Goal: Information Seeking & Learning: Learn about a topic

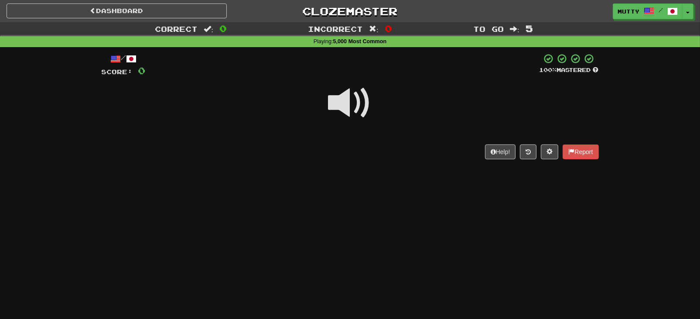
click at [351, 105] on span at bounding box center [350, 103] width 44 height 44
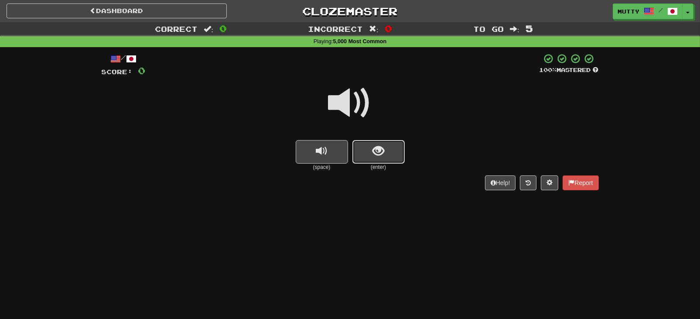
click at [381, 155] on span "show sentence" at bounding box center [378, 151] width 12 height 12
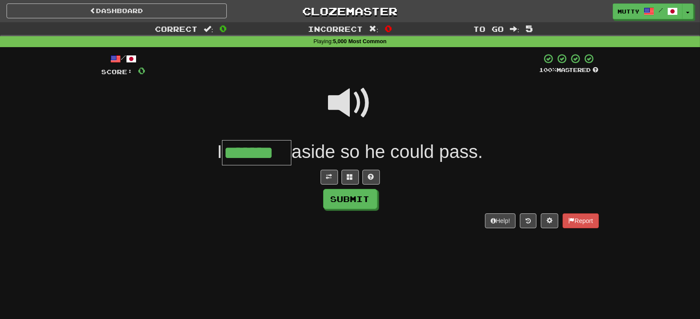
type input "*******"
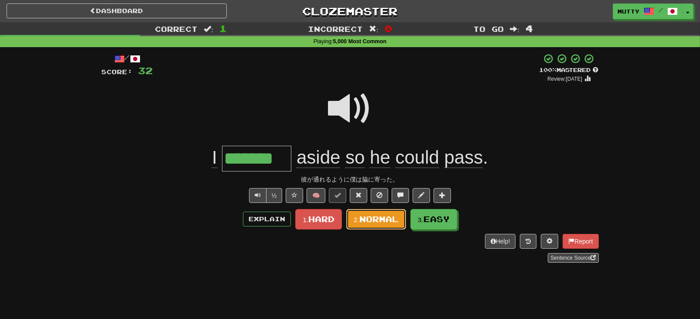
click at [364, 217] on span "Normal" at bounding box center [378, 219] width 39 height 10
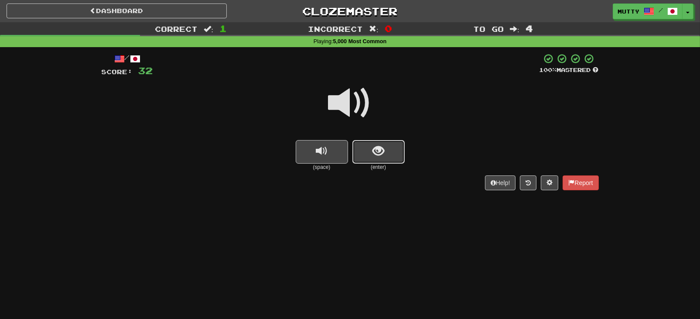
click at [384, 150] on button "show sentence" at bounding box center [378, 152] width 52 height 24
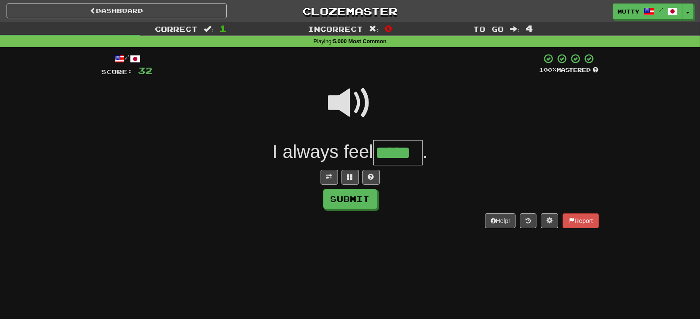
type input "*****"
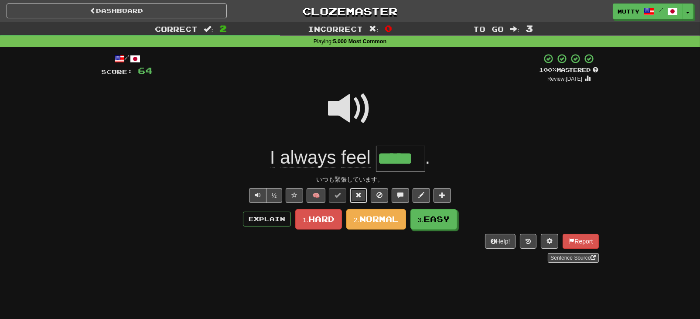
click at [361, 195] on span at bounding box center [358, 195] width 6 height 6
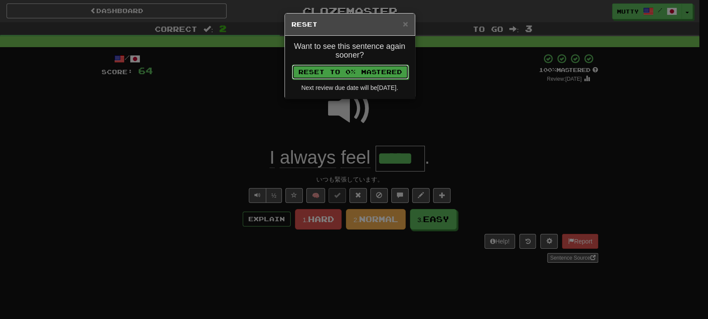
drag, startPoint x: 370, startPoint y: 68, endPoint x: 371, endPoint y: 79, distance: 11.8
click at [370, 68] on button "Reset to 0% Mastered" at bounding box center [350, 72] width 117 height 15
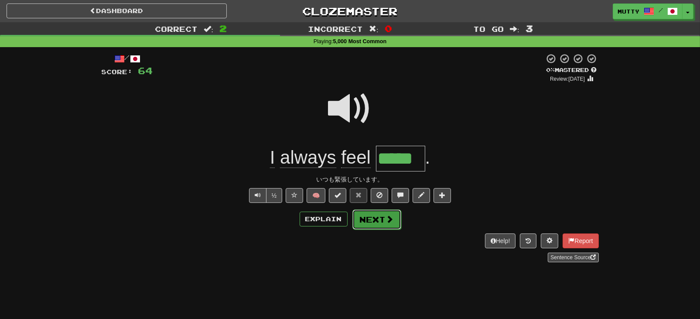
click at [373, 215] on button "Next" at bounding box center [376, 219] width 49 height 20
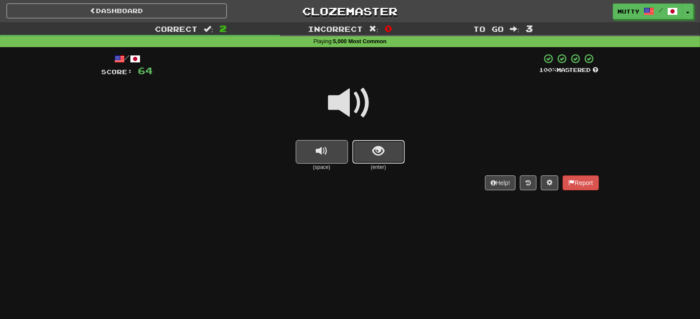
click at [373, 152] on span "show sentence" at bounding box center [378, 151] width 12 height 12
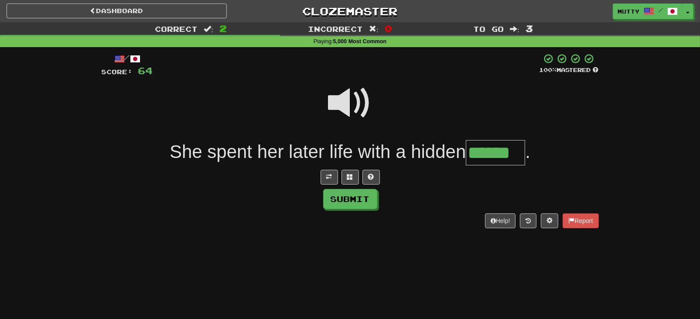
type input "******"
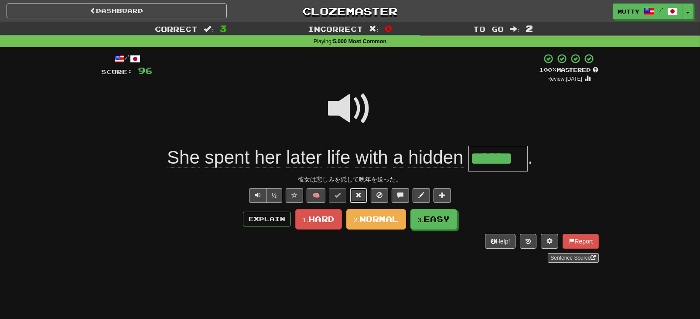
click at [360, 193] on span at bounding box center [358, 195] width 6 height 6
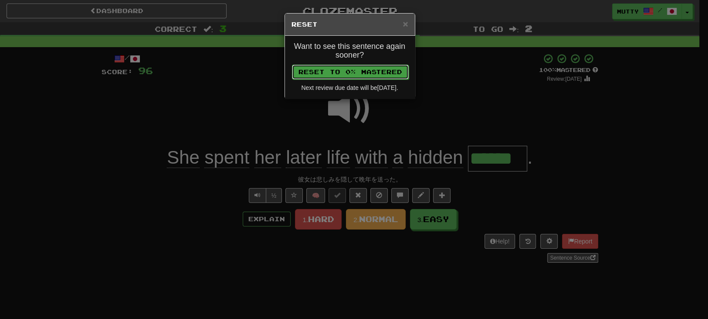
click at [361, 71] on button "Reset to 0% Mastered" at bounding box center [350, 72] width 117 height 15
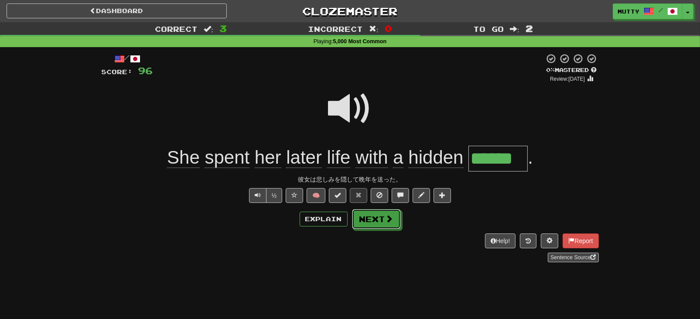
click at [361, 216] on button "Next" at bounding box center [376, 219] width 49 height 20
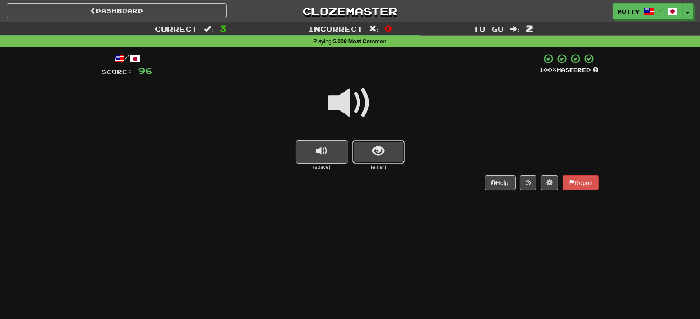
click at [382, 146] on span "show sentence" at bounding box center [378, 151] width 12 height 12
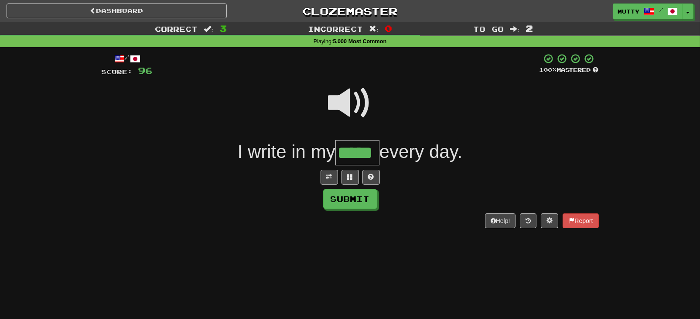
type input "*****"
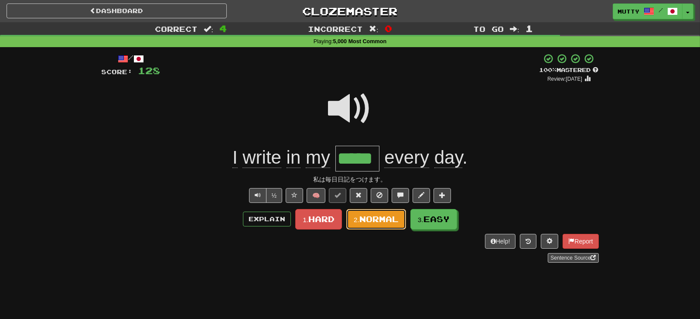
click at [373, 218] on span "Normal" at bounding box center [378, 219] width 39 height 10
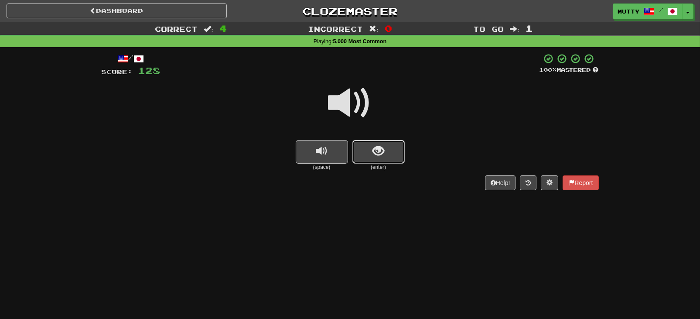
click at [385, 152] on button "show sentence" at bounding box center [378, 152] width 52 height 24
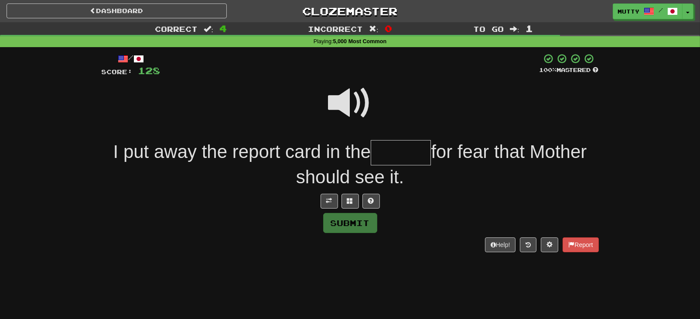
type input "*"
click at [370, 110] on span at bounding box center [350, 103] width 44 height 44
click at [402, 160] on input "text" at bounding box center [400, 153] width 60 height 26
type input "*"
click at [369, 207] on button at bounding box center [370, 201] width 17 height 15
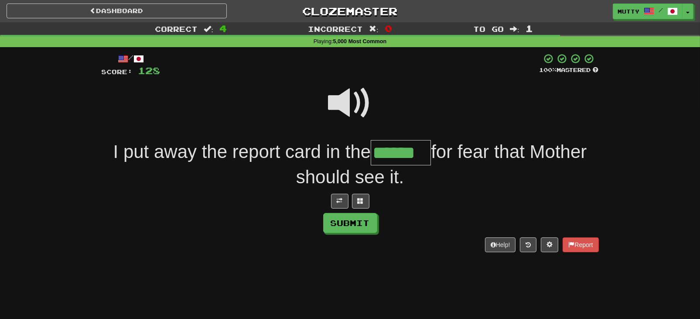
type input "******"
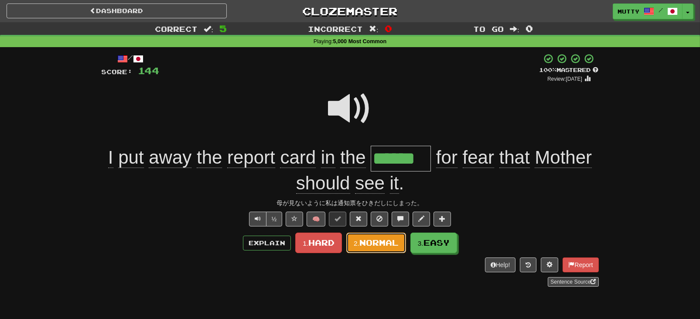
click at [376, 241] on span "Normal" at bounding box center [378, 243] width 39 height 10
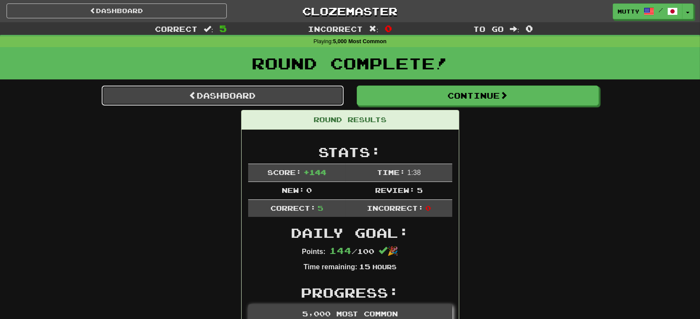
click at [206, 98] on link "Dashboard" at bounding box center [223, 95] width 242 height 20
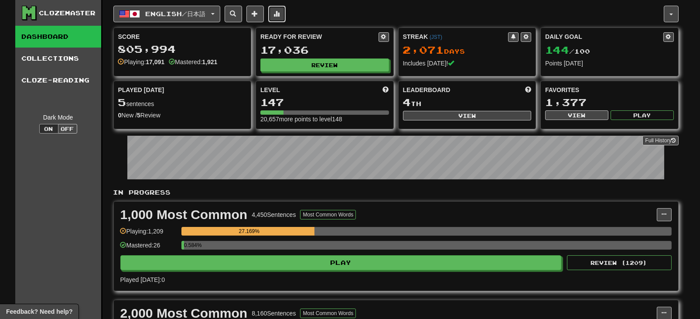
click at [280, 12] on span at bounding box center [277, 13] width 6 height 6
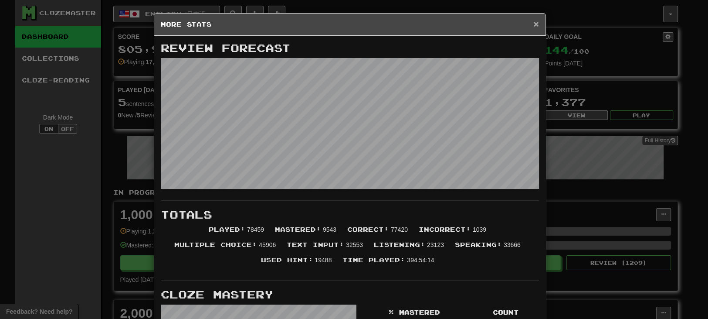
click at [534, 22] on span "×" at bounding box center [536, 24] width 5 height 10
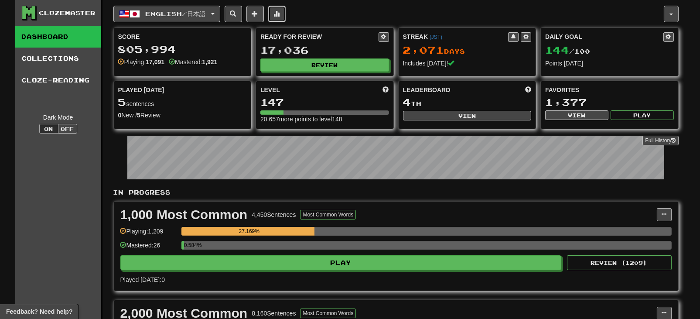
click at [280, 12] on span at bounding box center [277, 13] width 6 height 6
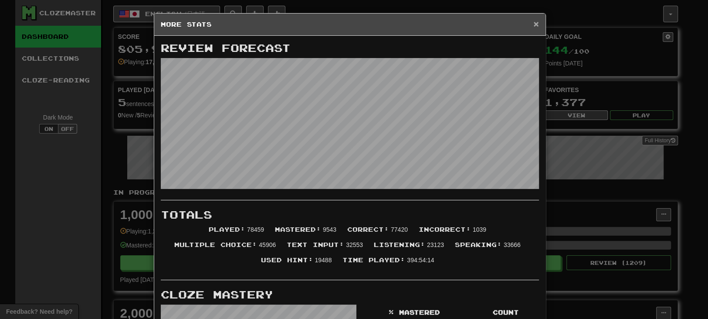
click at [534, 23] on span "×" at bounding box center [536, 24] width 5 height 10
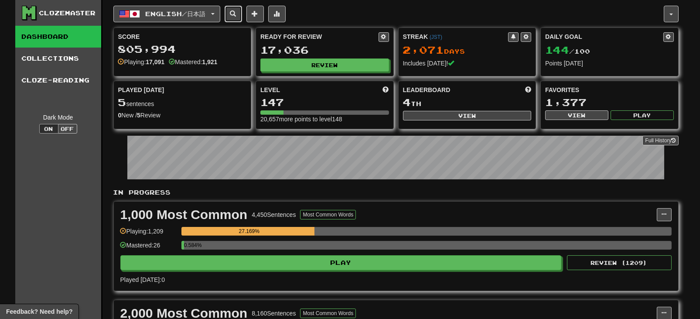
click at [236, 11] on span at bounding box center [233, 13] width 6 height 6
select select "****"
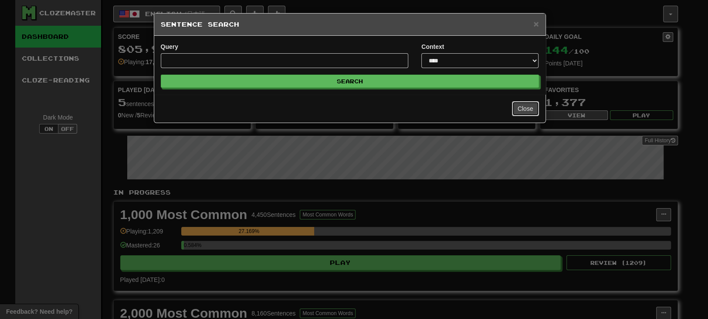
click at [524, 104] on button "Close" at bounding box center [525, 108] width 27 height 15
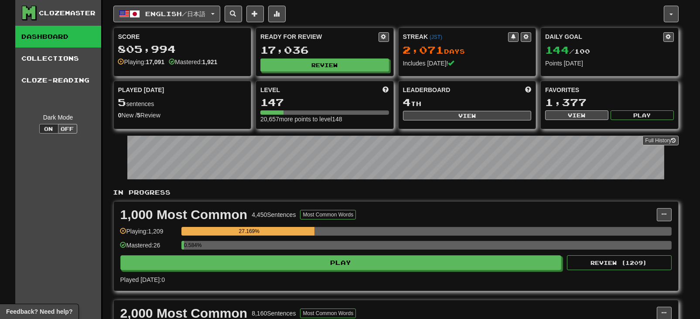
click at [71, 31] on link "Dashboard" at bounding box center [58, 37] width 86 height 22
click at [673, 16] on button "button" at bounding box center [670, 14] width 15 height 17
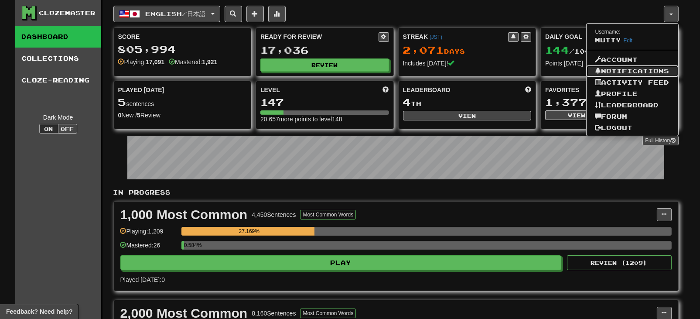
click at [653, 68] on link "Notifications" at bounding box center [632, 70] width 92 height 11
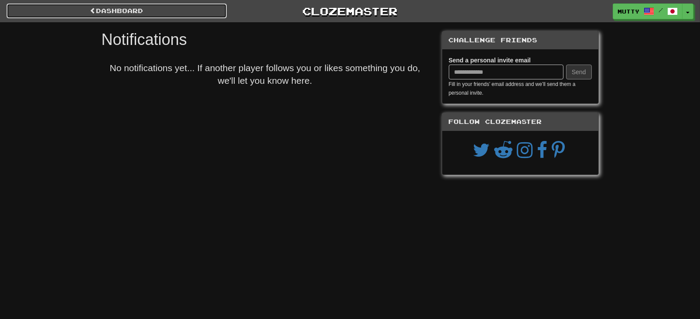
click at [94, 10] on span at bounding box center [93, 10] width 6 height 6
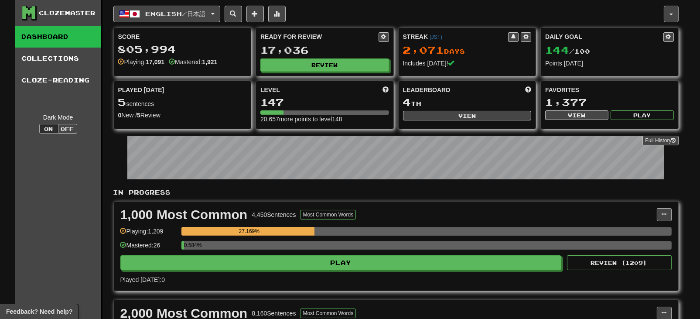
click at [672, 14] on span "button" at bounding box center [670, 15] width 3 height 2
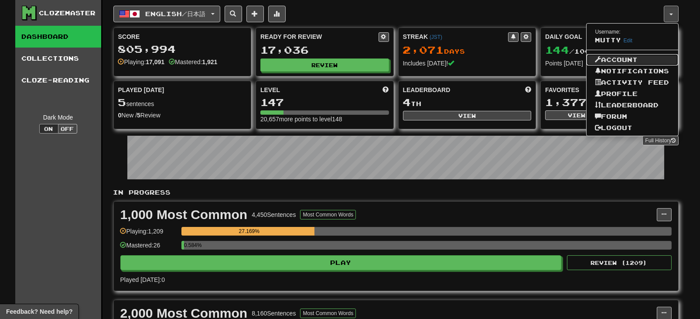
click at [623, 58] on link "Account" at bounding box center [632, 59] width 92 height 11
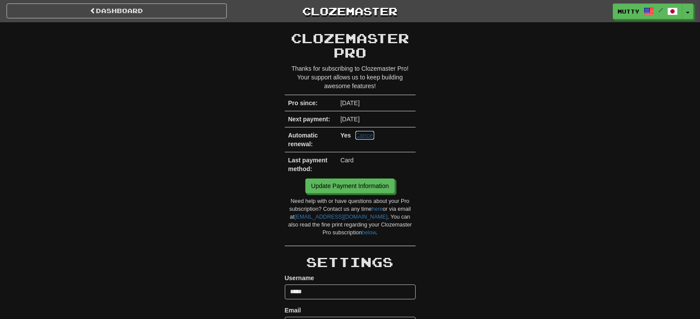
click at [370, 135] on link "Cancel" at bounding box center [364, 135] width 19 height 9
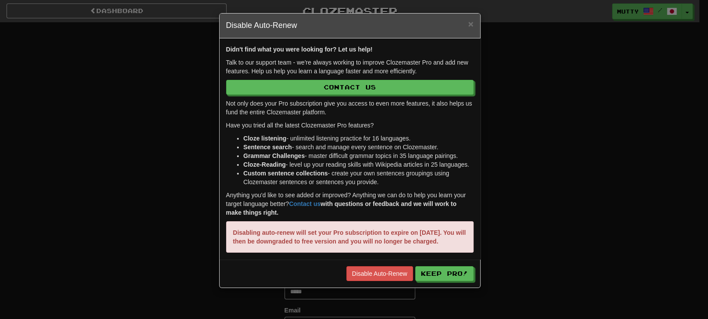
click at [95, 73] on div "× Disable Auto-Renew Didn't find what you were looking for? Let us help! Talk t…" at bounding box center [354, 159] width 708 height 319
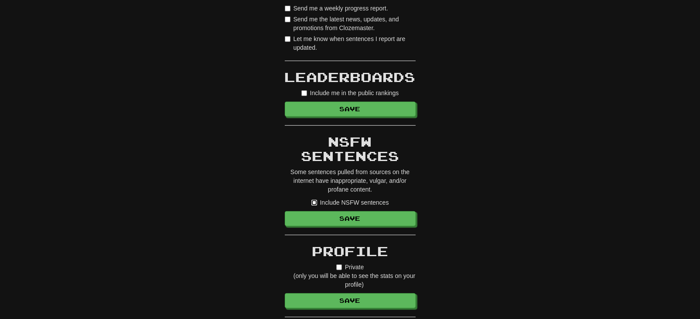
scroll to position [814, 0]
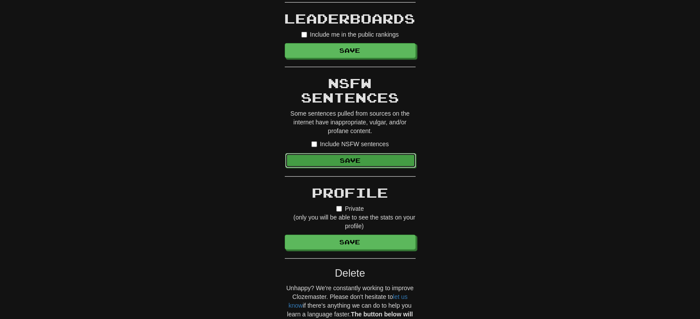
drag, startPoint x: 362, startPoint y: 154, endPoint x: 371, endPoint y: 158, distance: 9.8
click at [362, 154] on button "Save" at bounding box center [350, 160] width 131 height 15
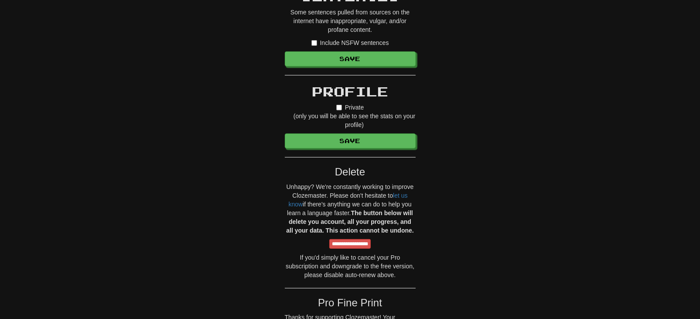
scroll to position [755, 0]
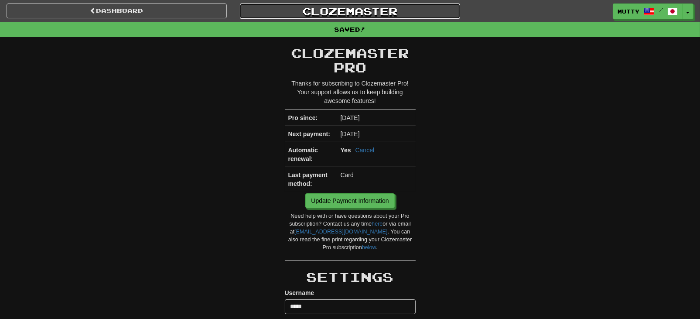
click at [344, 10] on link "Clozemaster" at bounding box center [350, 10] width 220 height 15
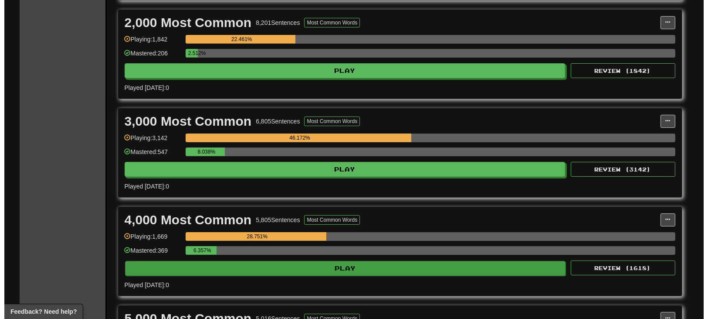
scroll to position [465, 0]
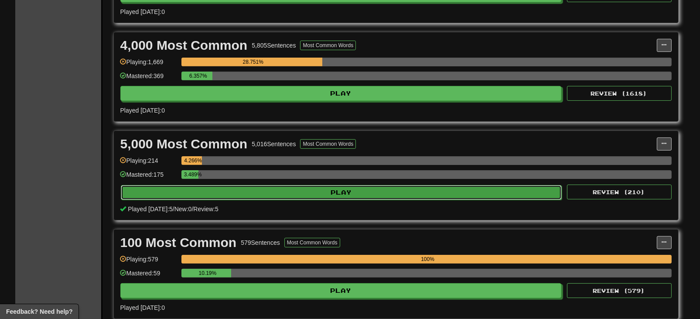
click at [309, 185] on button "Play" at bounding box center [341, 192] width 441 height 15
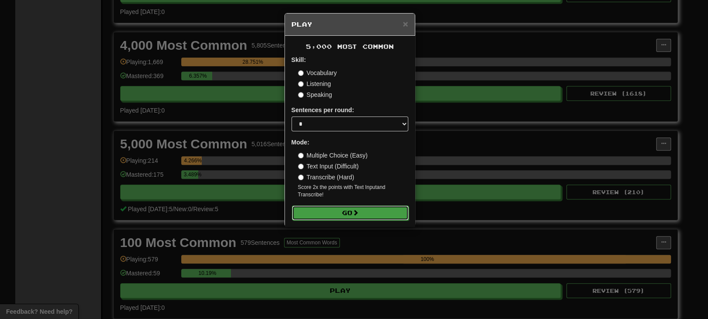
click at [346, 212] on button "Go" at bounding box center [350, 212] width 117 height 15
click at [299, 163] on label "Text Input (Difficult)" at bounding box center [328, 166] width 61 height 9
drag, startPoint x: 348, startPoint y: 216, endPoint x: 268, endPoint y: 194, distance: 83.1
click at [348, 215] on button "Go" at bounding box center [350, 212] width 117 height 15
click at [332, 216] on button "Go" at bounding box center [350, 212] width 117 height 15
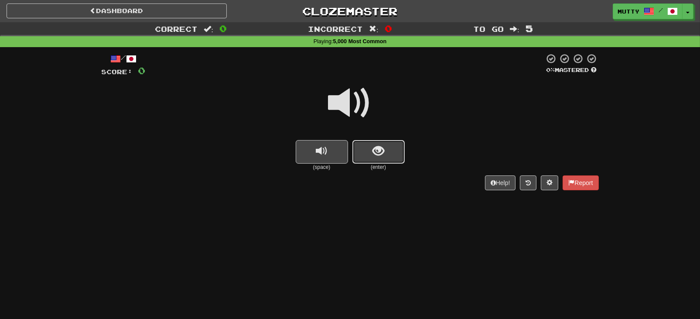
click at [379, 151] on span "show sentence" at bounding box center [378, 151] width 12 height 12
click at [367, 153] on button "show sentence" at bounding box center [378, 152] width 52 height 24
click at [385, 155] on button "show sentence" at bounding box center [378, 152] width 52 height 24
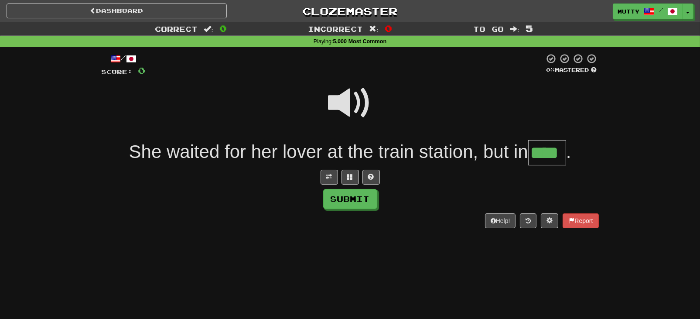
type input "****"
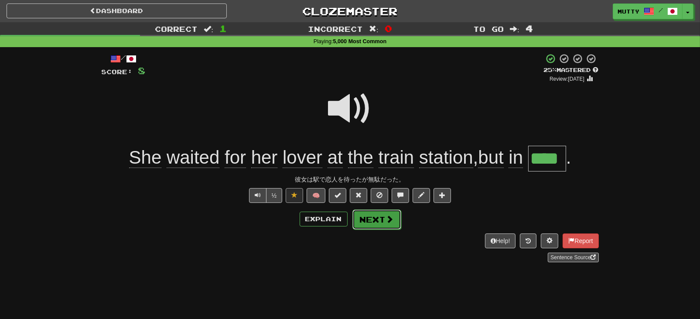
click at [381, 218] on button "Next" at bounding box center [376, 219] width 49 height 20
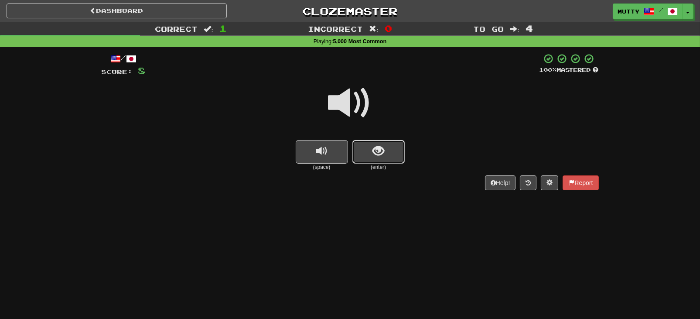
click at [385, 148] on button "show sentence" at bounding box center [378, 152] width 52 height 24
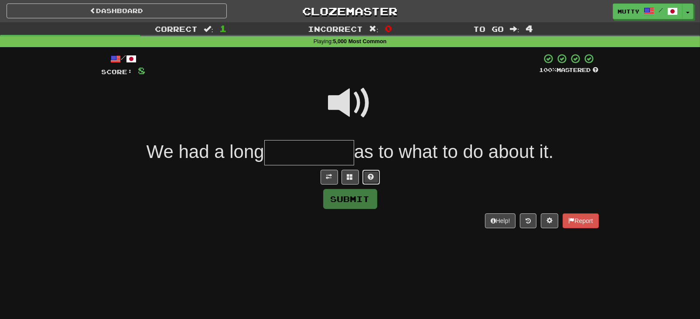
click at [372, 179] on span at bounding box center [371, 176] width 6 height 6
click at [337, 177] on span at bounding box center [340, 176] width 6 height 6
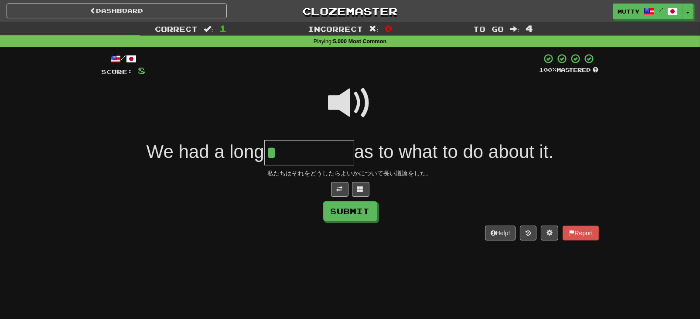
click at [354, 100] on span at bounding box center [350, 103] width 44 height 44
click at [300, 145] on input "*" at bounding box center [309, 153] width 90 height 26
type input "**********"
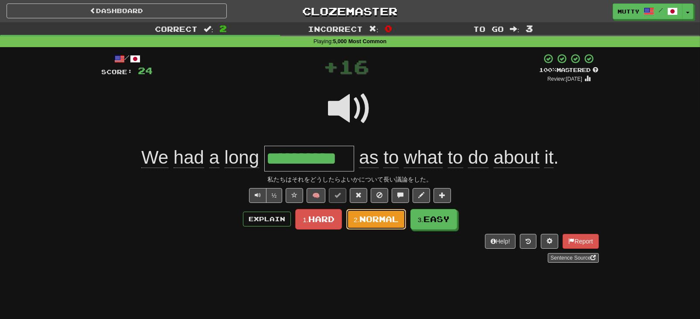
click at [379, 215] on span "Normal" at bounding box center [378, 219] width 39 height 10
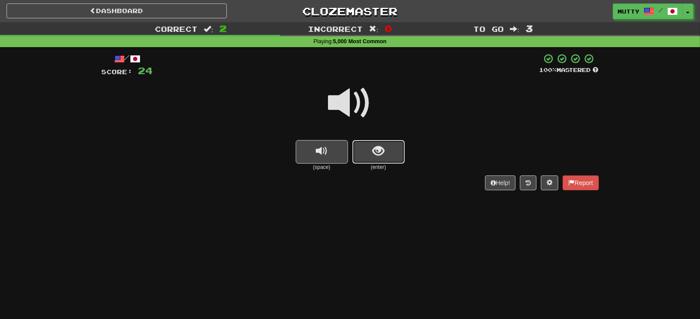
click at [393, 159] on button "show sentence" at bounding box center [378, 152] width 52 height 24
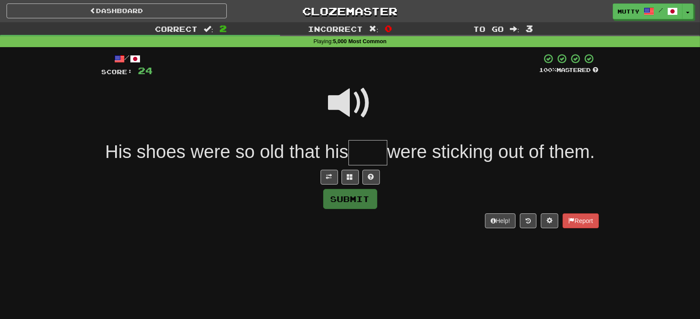
type input "*"
click at [360, 112] on span at bounding box center [350, 103] width 44 height 44
click at [387, 154] on input "text" at bounding box center [367, 153] width 39 height 26
type input "****"
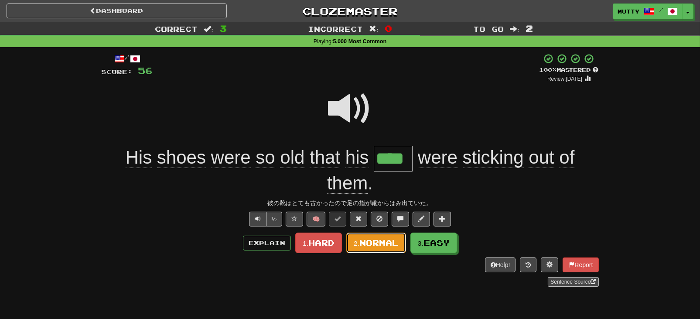
click at [385, 243] on span "Normal" at bounding box center [378, 243] width 39 height 10
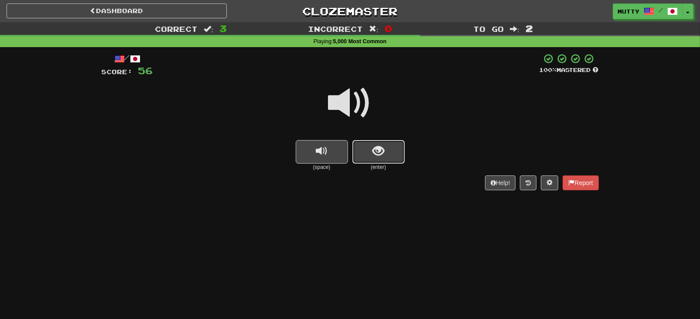
click at [381, 153] on span "show sentence" at bounding box center [378, 151] width 12 height 12
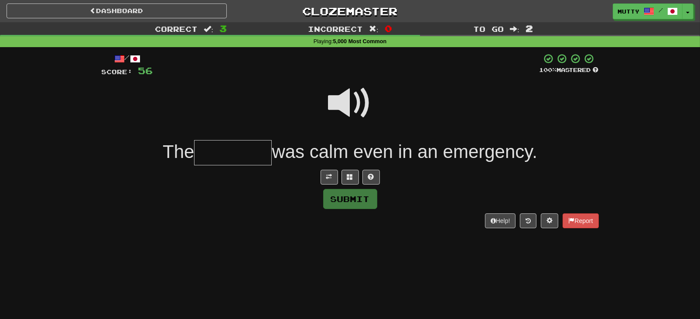
type input "*"
type input "**********"
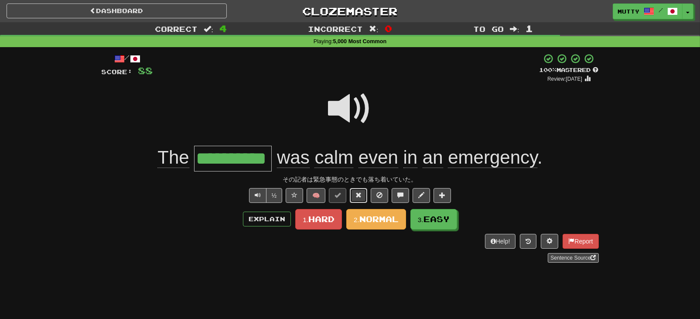
click at [364, 195] on button at bounding box center [358, 195] width 17 height 15
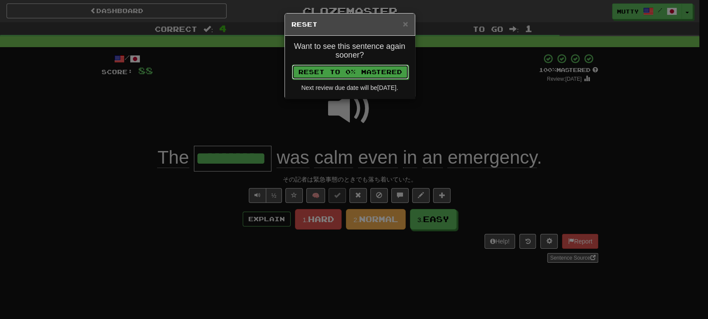
click at [354, 74] on button "Reset to 0% Mastered" at bounding box center [350, 72] width 117 height 15
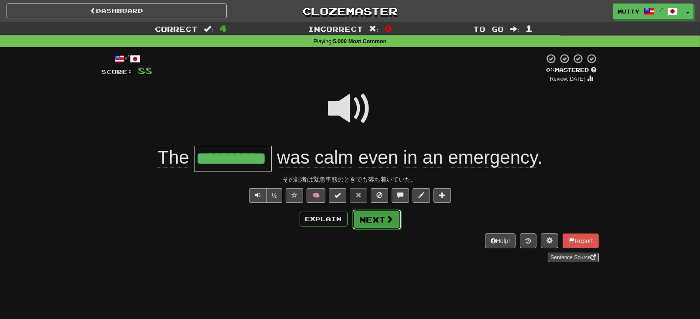
click at [383, 222] on button "Next" at bounding box center [376, 219] width 49 height 20
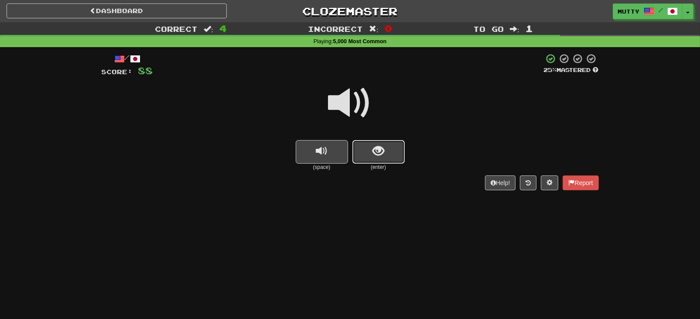
click at [377, 153] on span "show sentence" at bounding box center [378, 151] width 12 height 12
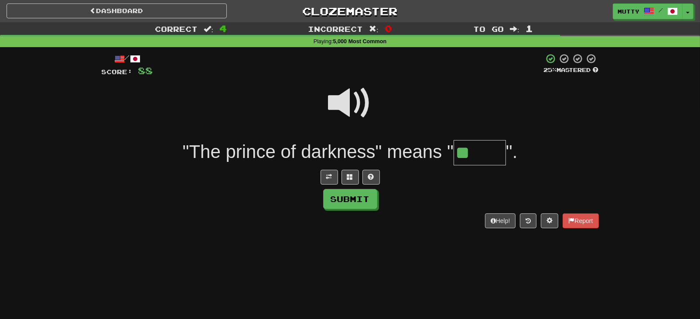
click at [354, 110] on span at bounding box center [350, 103] width 44 height 44
click at [368, 177] on span at bounding box center [371, 176] width 6 height 6
type input "*****"
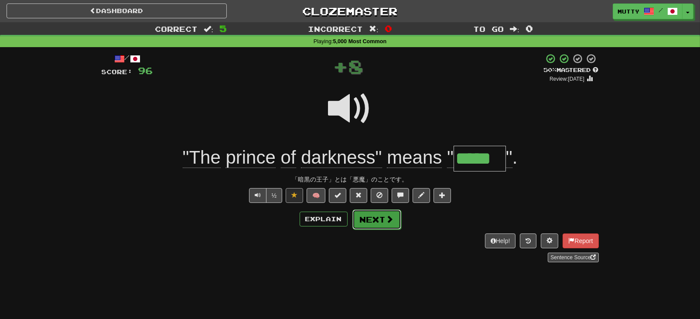
click at [370, 223] on button "Next" at bounding box center [376, 219] width 49 height 20
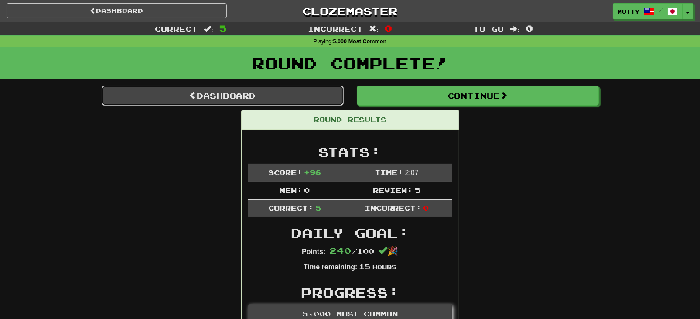
click at [223, 89] on link "Dashboard" at bounding box center [223, 95] width 242 height 20
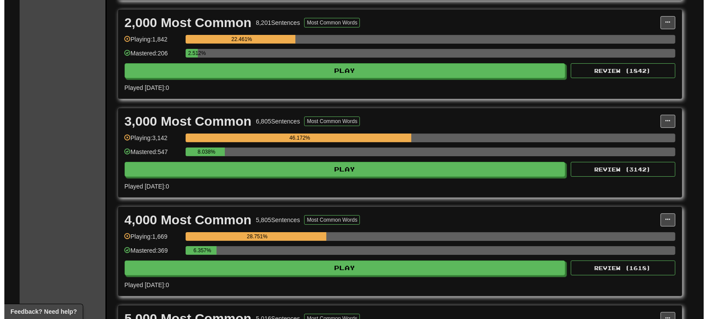
scroll to position [407, 0]
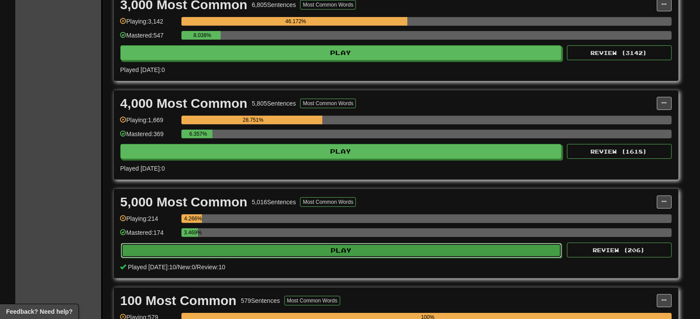
click at [419, 248] on button "Play" at bounding box center [341, 250] width 441 height 15
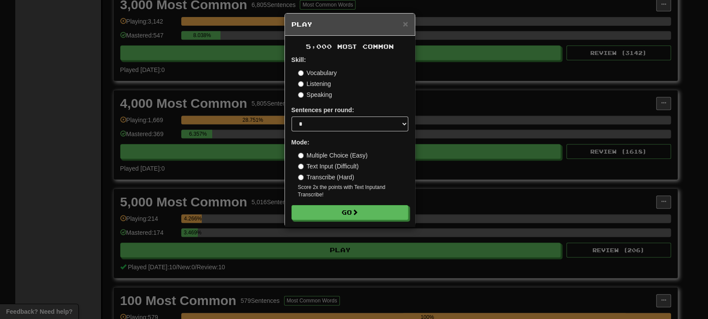
drag, startPoint x: 446, startPoint y: 99, endPoint x: 436, endPoint y: 104, distance: 11.9
click at [446, 98] on div "× Play 5,000 Most Common Skill: Vocabulary Listening Speaking Sentences per rou…" at bounding box center [354, 159] width 708 height 319
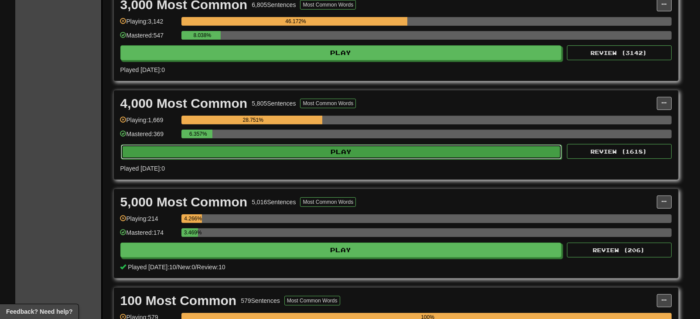
click at [195, 149] on button "Play" at bounding box center [341, 151] width 441 height 15
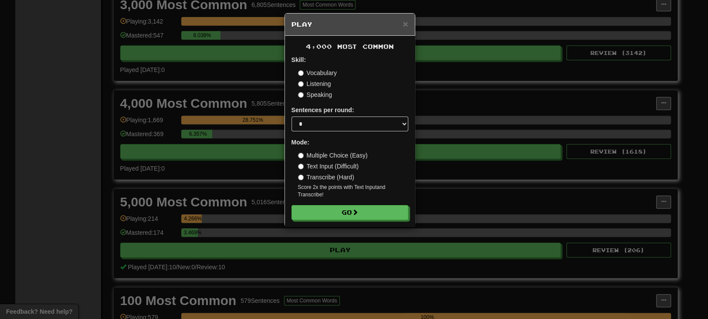
click at [296, 71] on div "Skill: Vocabulary Listening Speaking" at bounding box center [350, 77] width 117 height 44
click at [301, 69] on label "Vocabulary" at bounding box center [317, 72] width 39 height 9
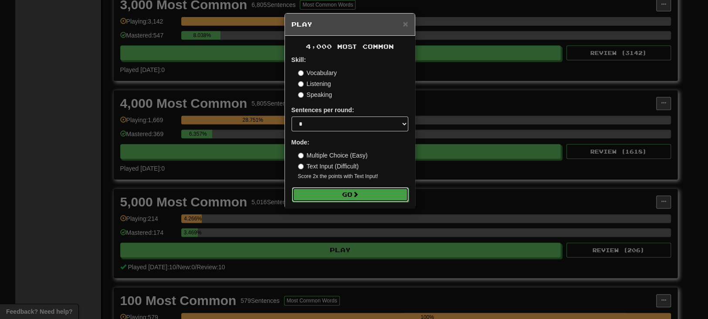
click at [351, 187] on button "Go" at bounding box center [350, 194] width 117 height 15
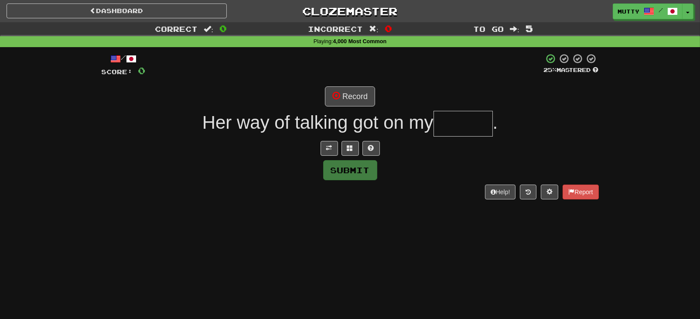
click at [471, 129] on input "text" at bounding box center [462, 124] width 59 height 26
type input "******"
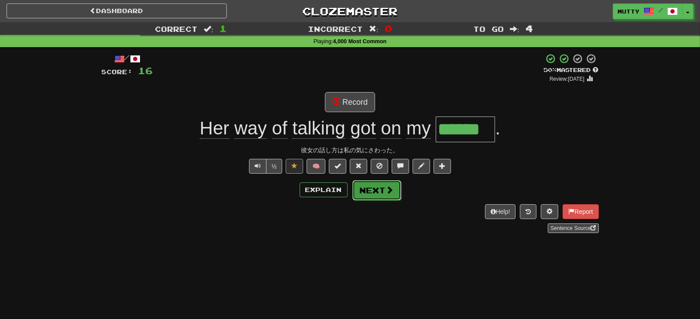
click at [372, 189] on button "Next" at bounding box center [376, 190] width 49 height 20
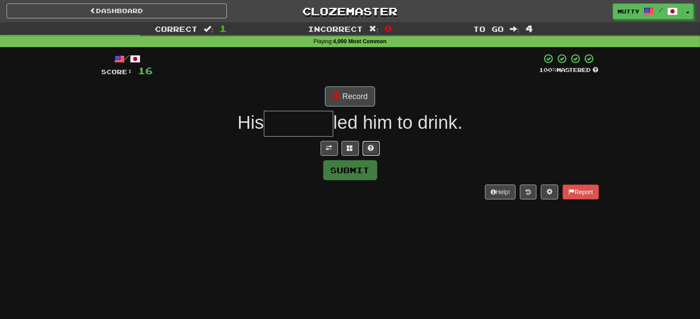
click at [373, 149] on button at bounding box center [370, 148] width 17 height 15
click at [342, 150] on span at bounding box center [340, 148] width 6 height 6
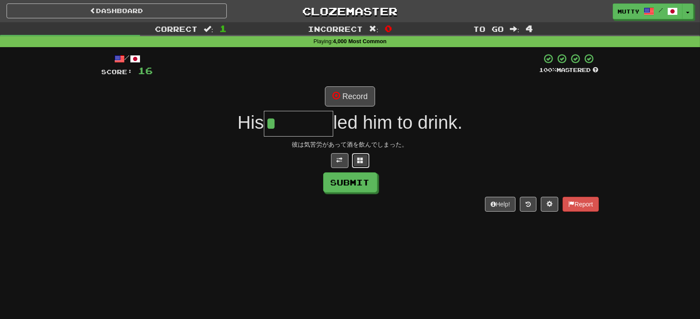
click at [359, 155] on button at bounding box center [360, 160] width 17 height 15
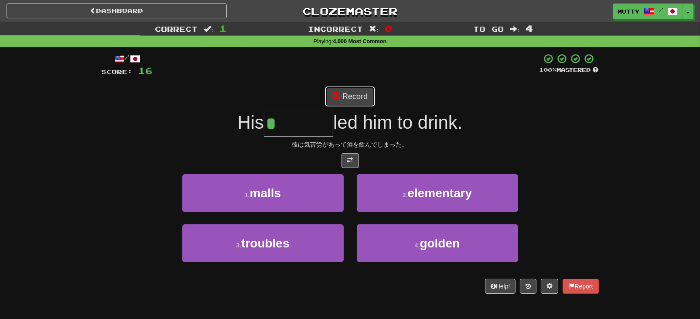
click at [361, 92] on button "Record" at bounding box center [350, 96] width 50 height 20
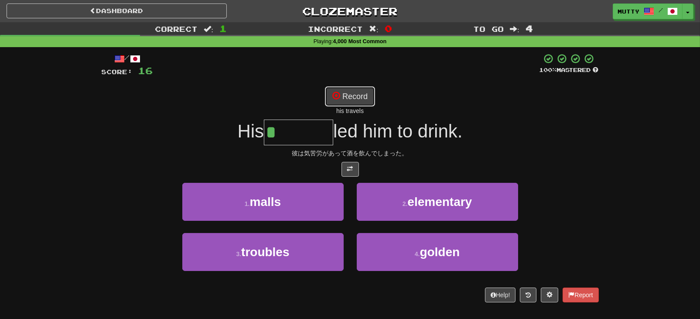
click at [348, 94] on button "Record" at bounding box center [350, 96] width 50 height 20
click at [354, 102] on button "Record" at bounding box center [350, 96] width 50 height 20
type input "********"
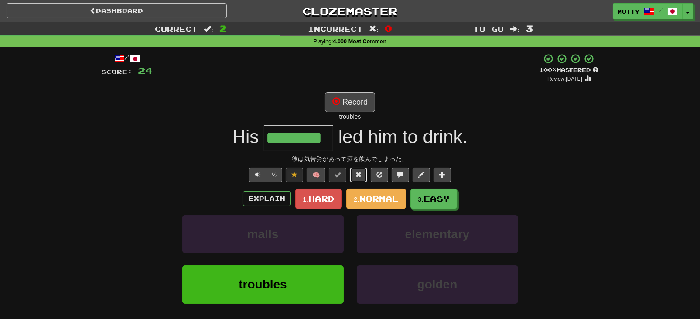
click at [357, 173] on span at bounding box center [358, 174] width 6 height 6
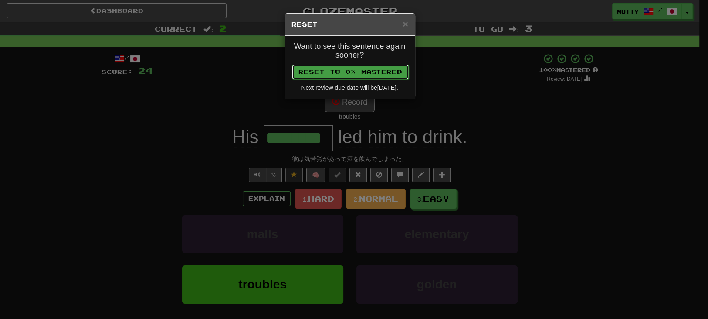
click at [357, 72] on button "Reset to 0% Mastered" at bounding box center [350, 72] width 117 height 15
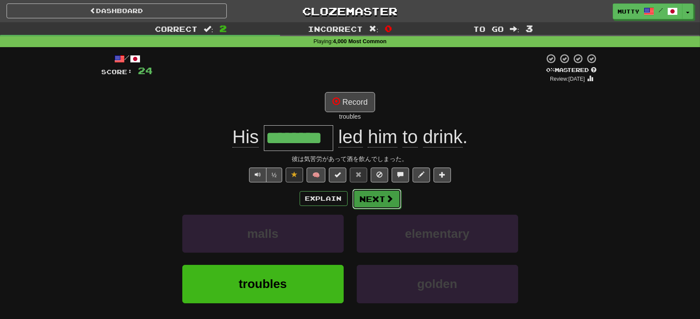
click at [362, 202] on button "Next" at bounding box center [376, 199] width 49 height 20
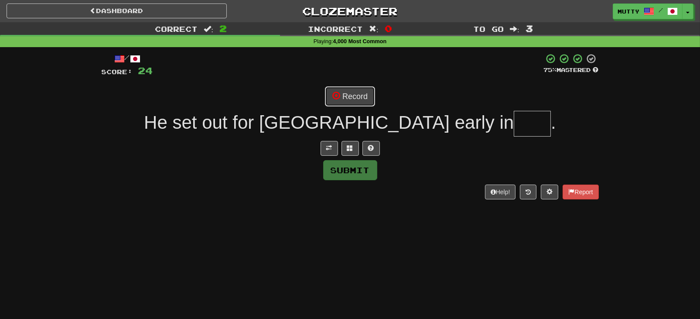
click at [357, 96] on button "Record" at bounding box center [350, 96] width 50 height 20
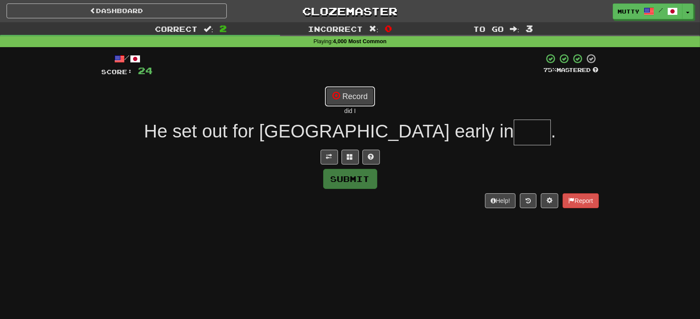
click at [357, 98] on button "Record" at bounding box center [350, 96] width 50 height 20
type input "****"
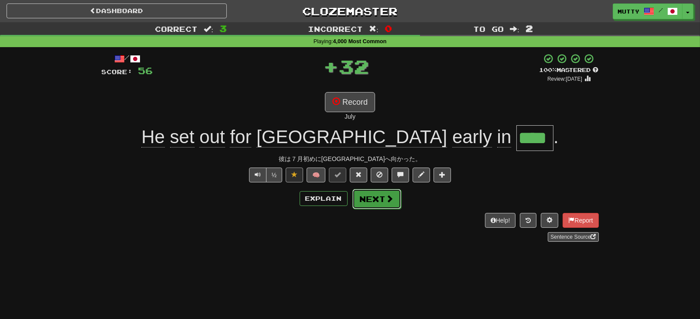
click at [362, 195] on button "Next" at bounding box center [376, 199] width 49 height 20
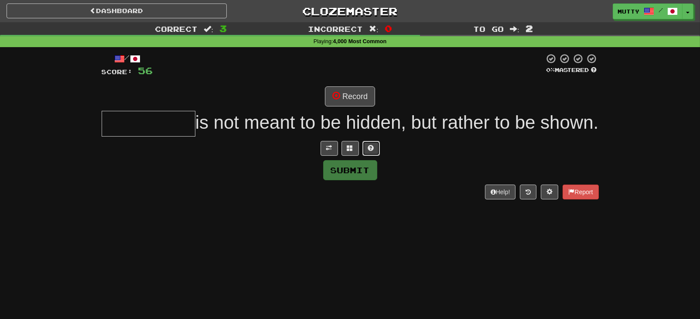
click at [372, 151] on span at bounding box center [371, 148] width 6 height 6
click at [334, 156] on button at bounding box center [339, 148] width 17 height 15
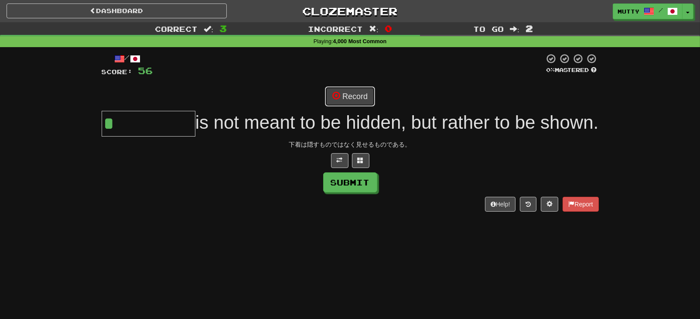
drag, startPoint x: 375, startPoint y: 96, endPoint x: 343, endPoint y: 107, distance: 33.1
click at [373, 96] on button "Record" at bounding box center [350, 96] width 50 height 20
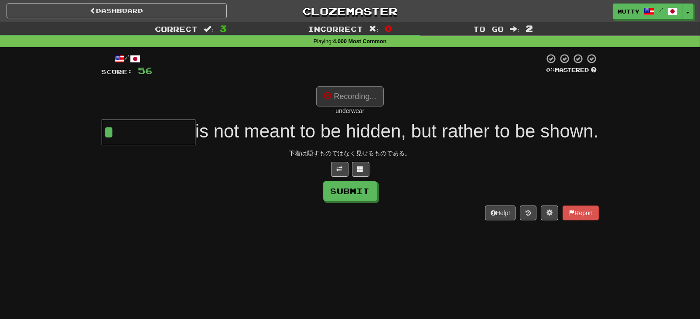
type input "*********"
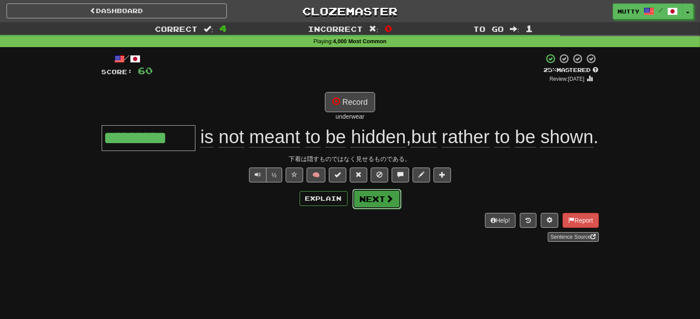
click at [379, 209] on button "Next" at bounding box center [376, 199] width 49 height 20
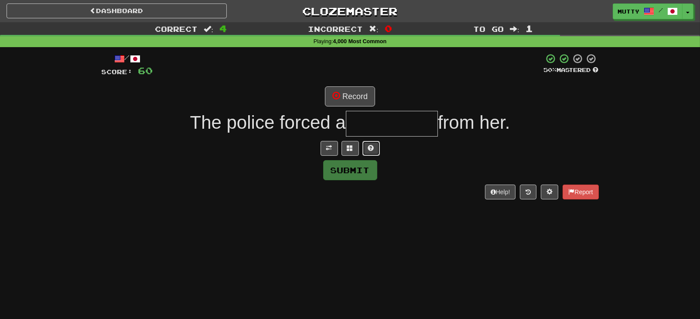
click at [370, 147] on span at bounding box center [371, 148] width 6 height 6
click at [335, 148] on button at bounding box center [339, 148] width 17 height 15
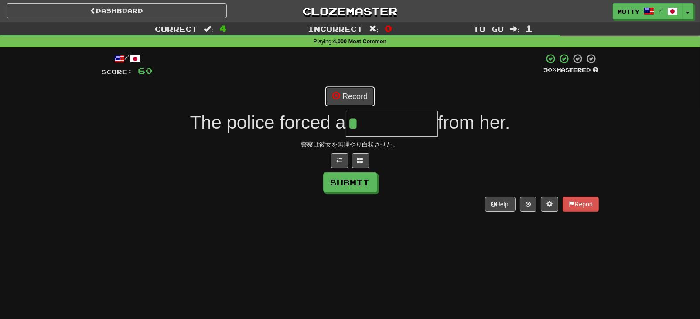
drag, startPoint x: 369, startPoint y: 98, endPoint x: 218, endPoint y: 97, distance: 150.8
click at [368, 98] on button "Record" at bounding box center [350, 96] width 50 height 20
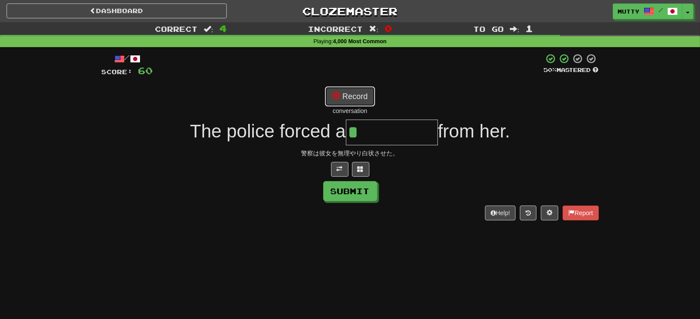
click at [349, 100] on button "Record" at bounding box center [350, 96] width 50 height 20
type input "**********"
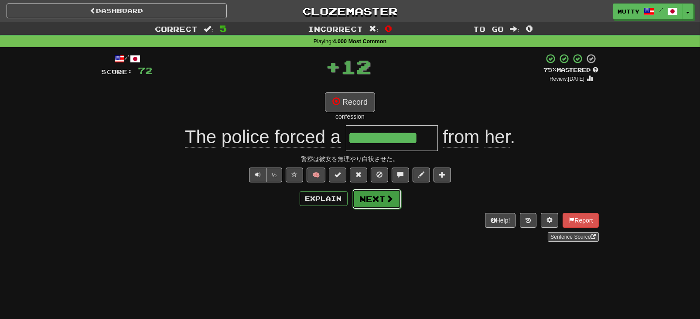
click at [370, 200] on button "Next" at bounding box center [376, 199] width 49 height 20
